Goal: Find specific page/section

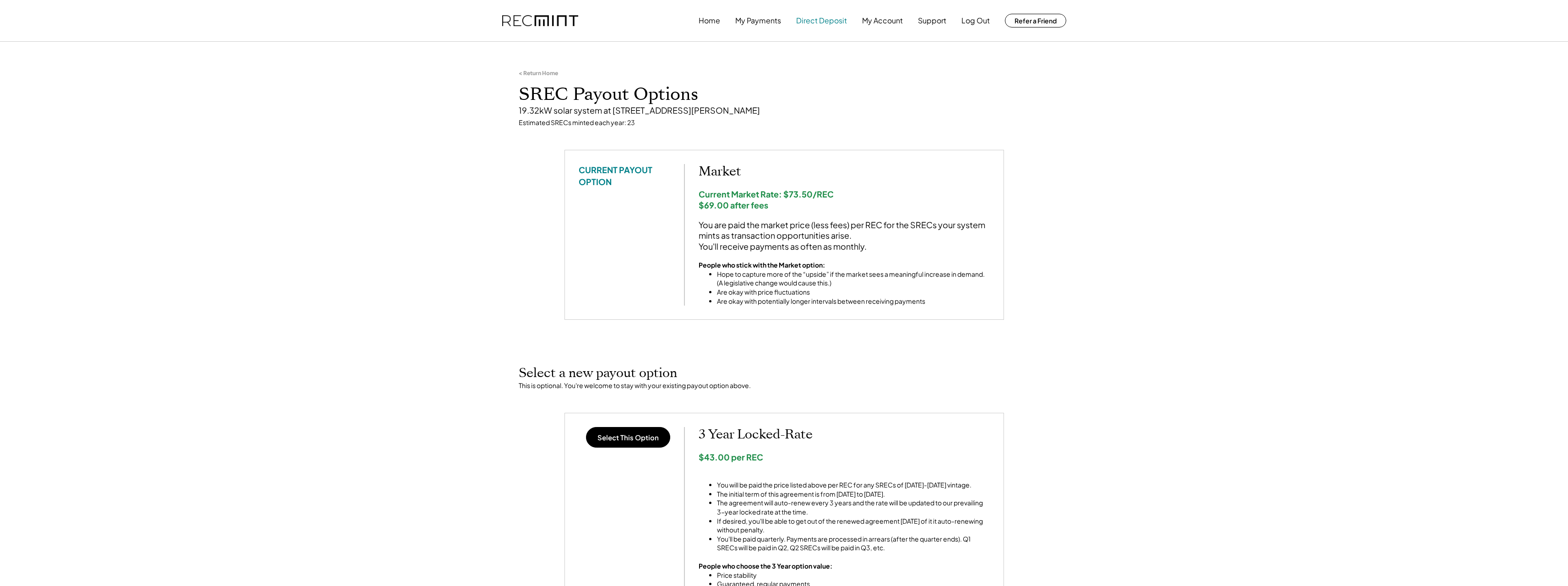
click at [832, 21] on button "Direct Deposit" at bounding box center [821, 21] width 51 height 18
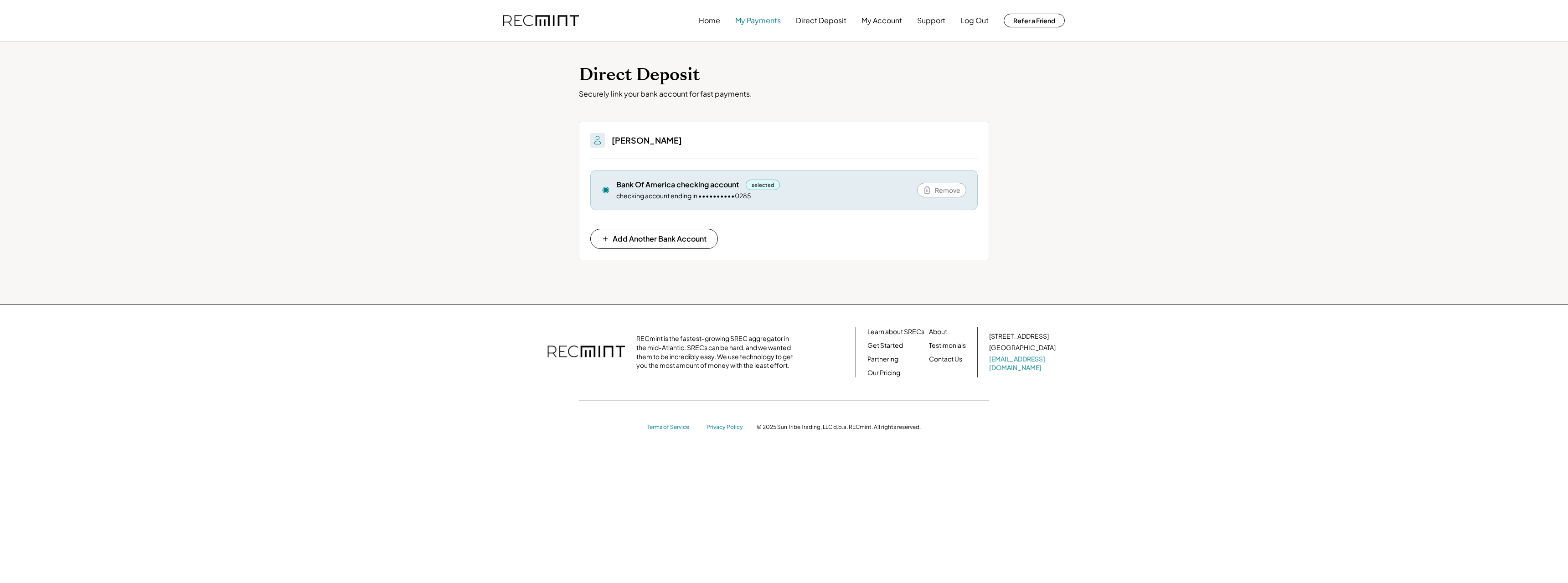
click at [763, 21] on button "My Payments" at bounding box center [758, 21] width 46 height 18
